Goal: Information Seeking & Learning: Check status

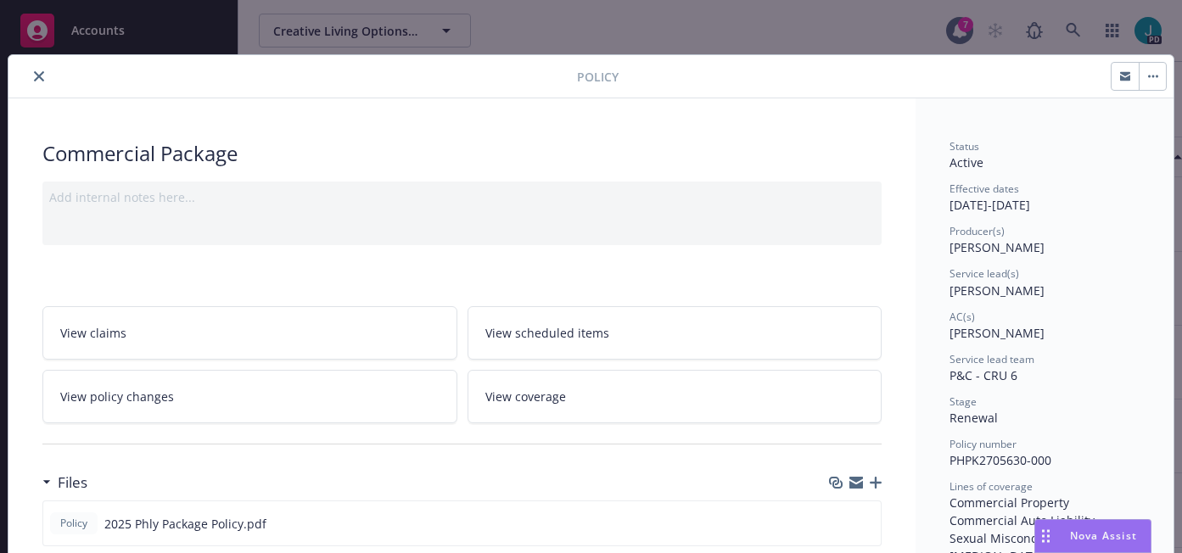
scroll to position [51, 0]
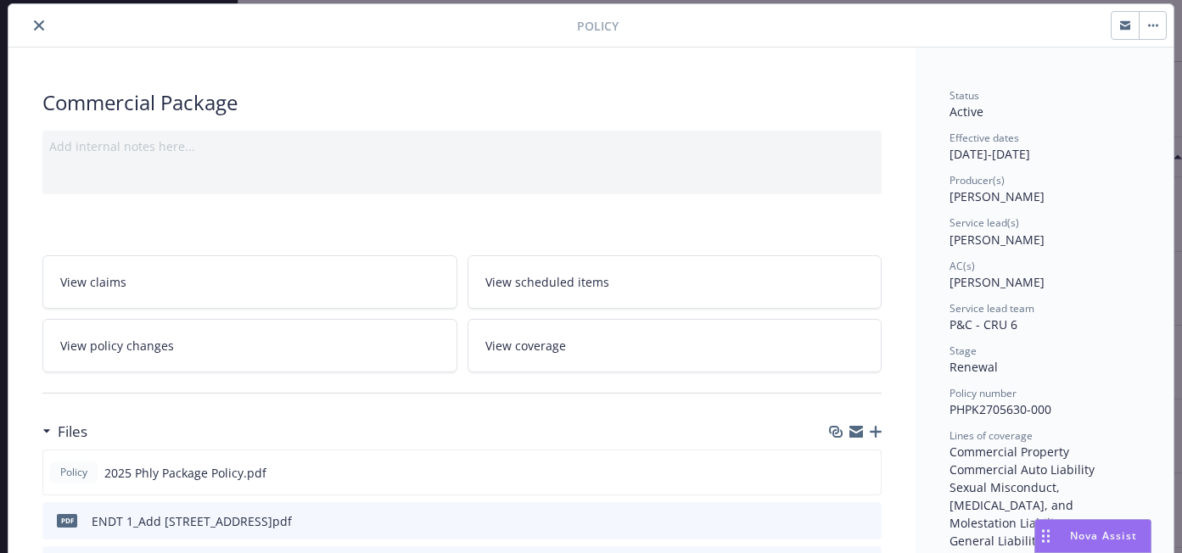
click at [34, 25] on icon "close" at bounding box center [39, 25] width 10 height 10
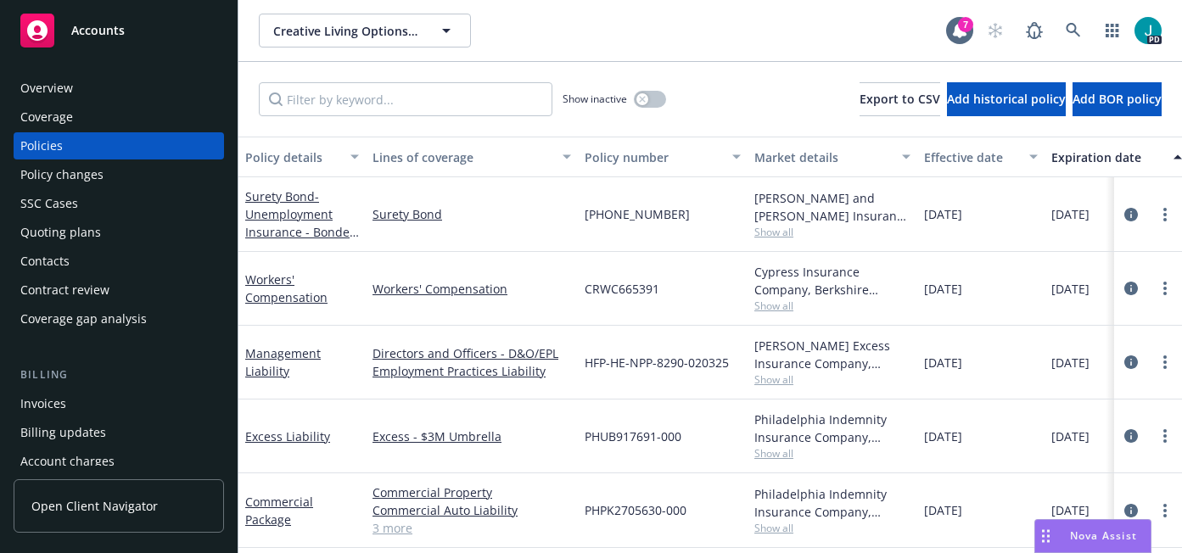
click at [87, 81] on div "Overview" at bounding box center [118, 88] width 197 height 27
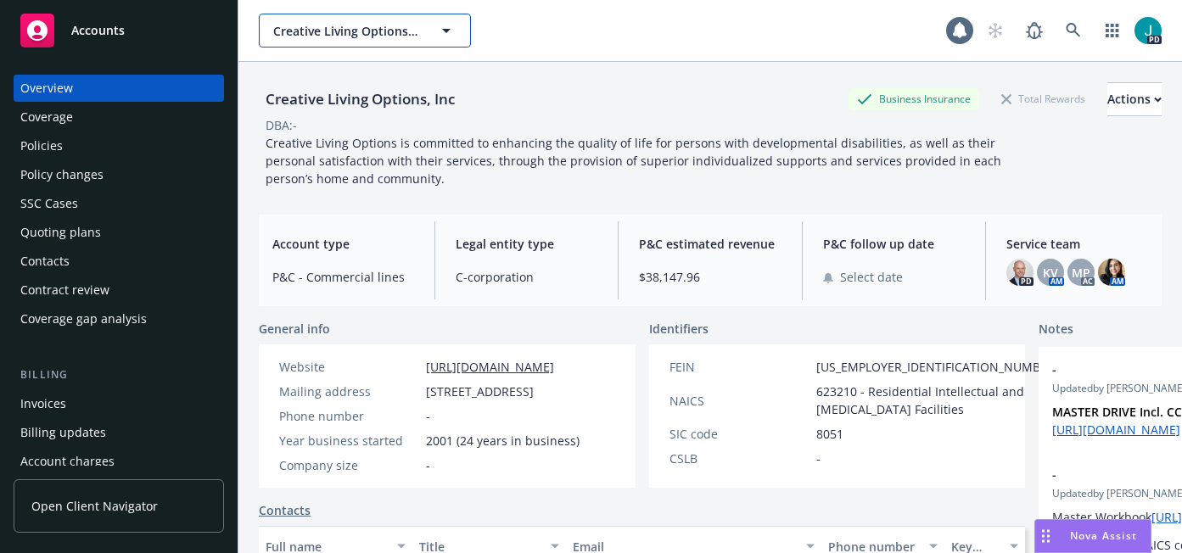
click at [322, 22] on span "Creative Living Options, Inc" at bounding box center [346, 31] width 147 height 18
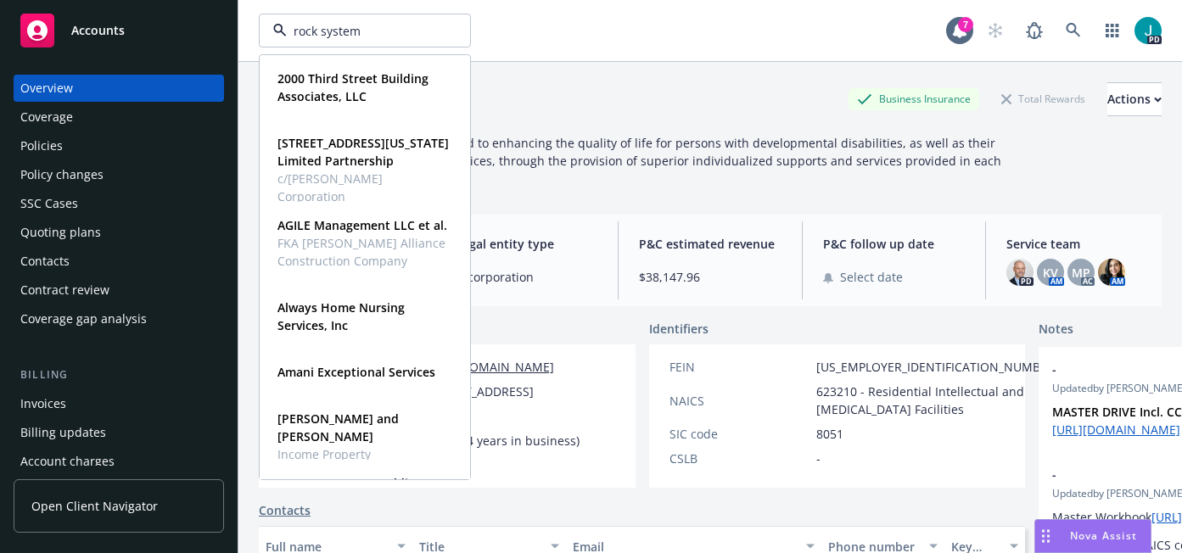
type input "rock systems"
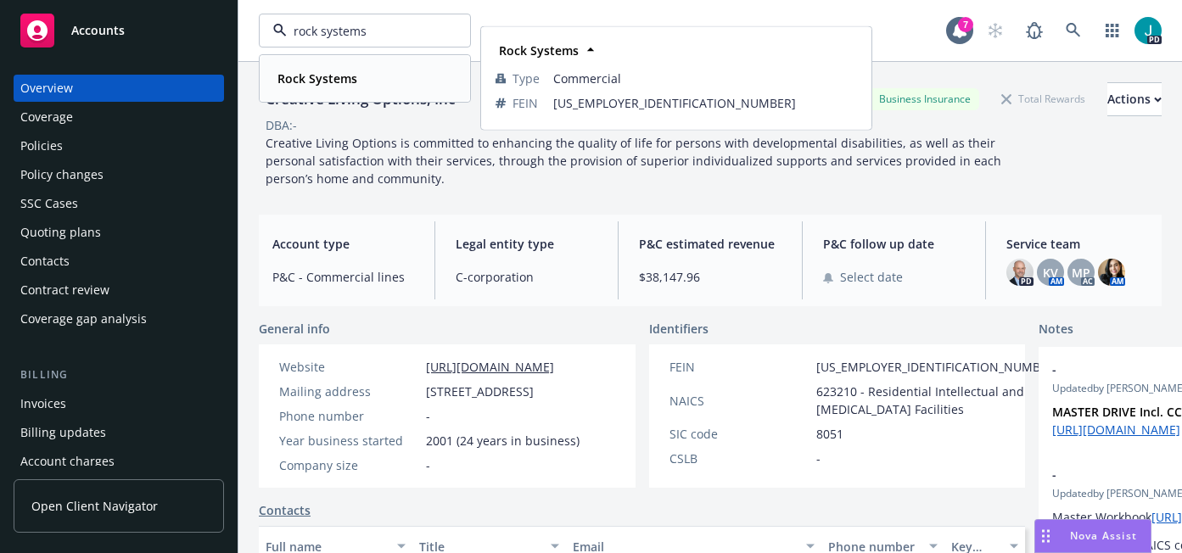
click at [296, 73] on strong "Rock Systems" at bounding box center [317, 78] width 80 height 16
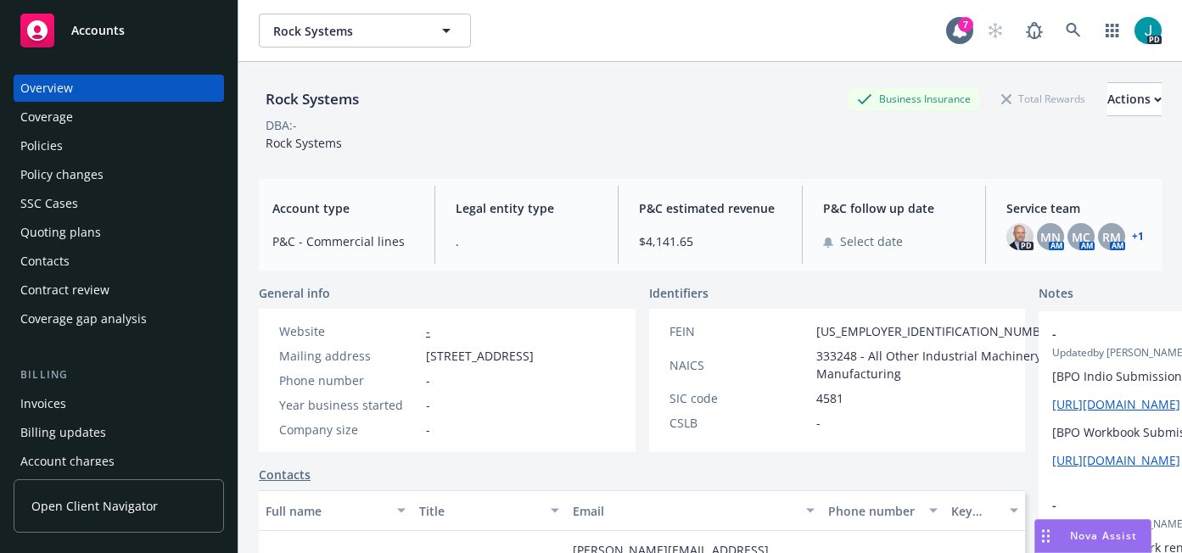
click at [126, 143] on div "Policies" at bounding box center [118, 145] width 197 height 27
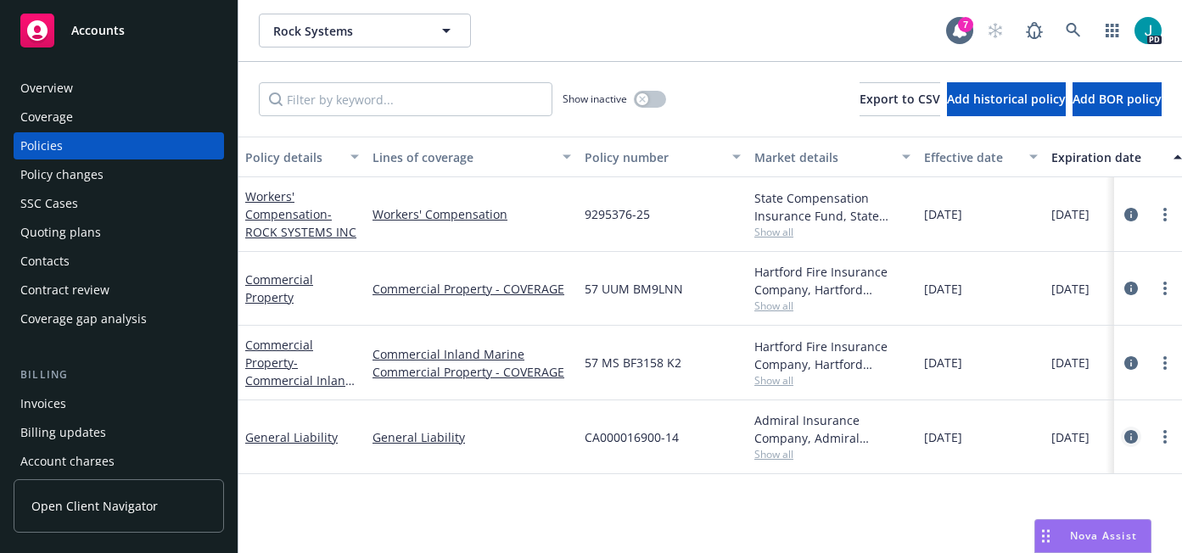
click at [1131, 434] on icon "circleInformation" at bounding box center [1131, 437] width 14 height 14
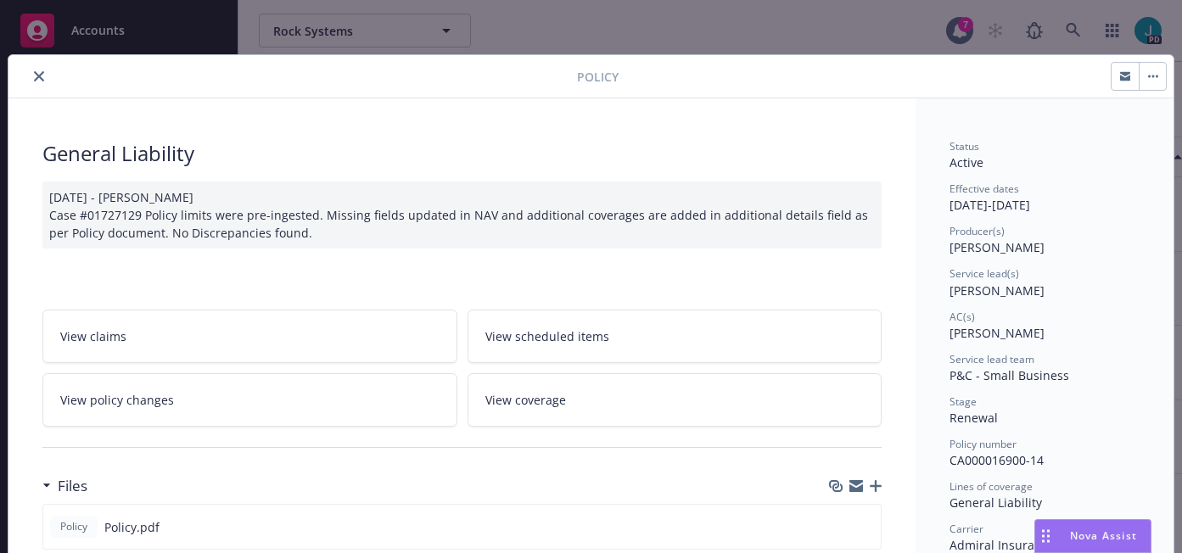
scroll to position [36, 0]
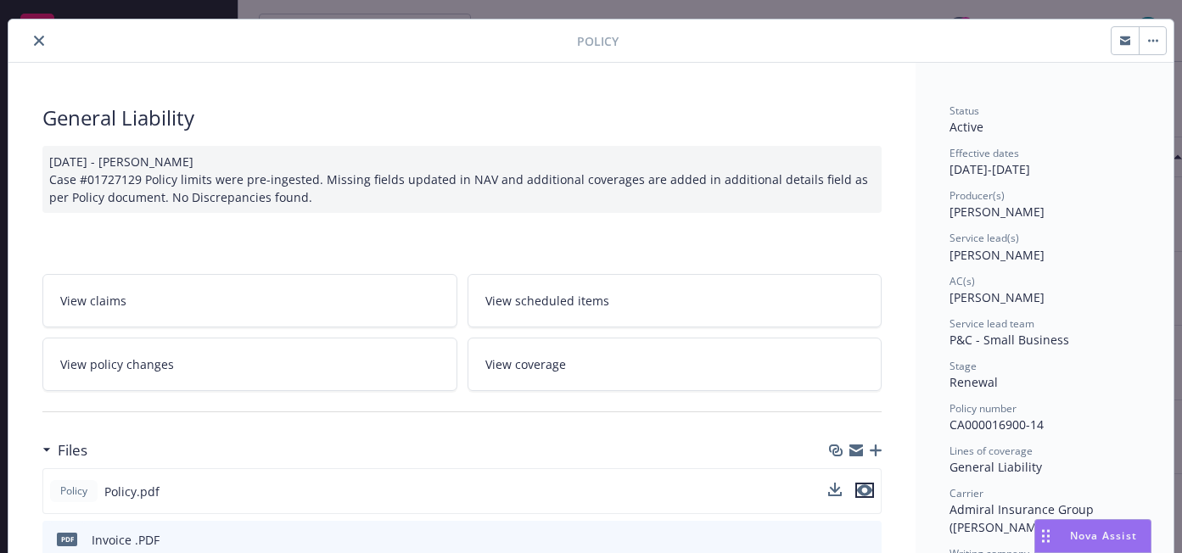
click at [864, 496] on icon "preview file" at bounding box center [864, 490] width 15 height 12
click at [35, 42] on icon "close" at bounding box center [39, 41] width 10 height 10
